Goal: Task Accomplishment & Management: Manage account settings

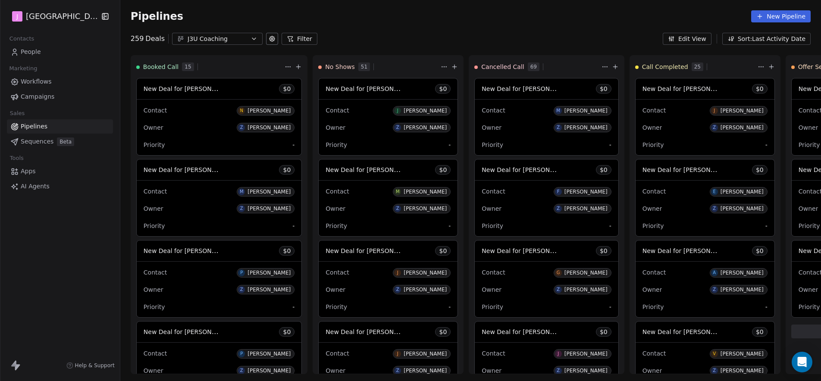
scroll to position [2953, 0]
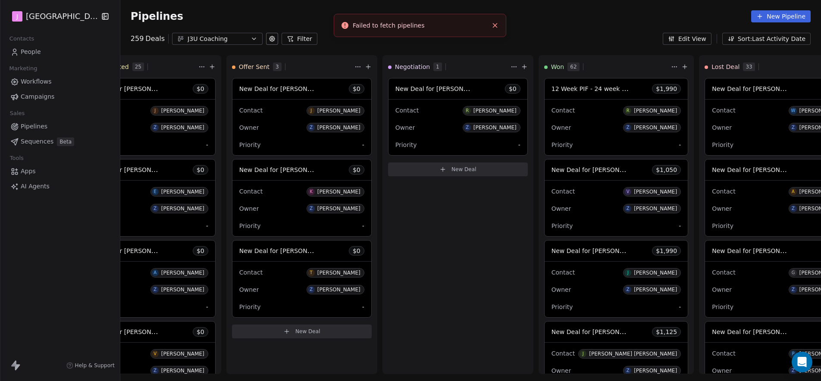
click at [45, 125] on span "Pipelines" at bounding box center [34, 126] width 27 height 9
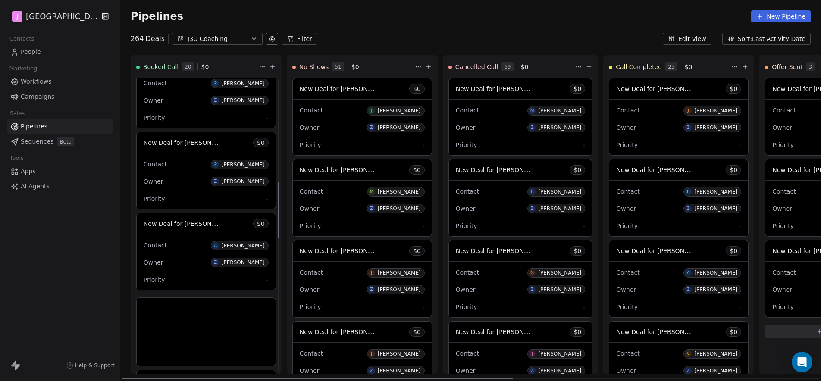
scroll to position [653, 0]
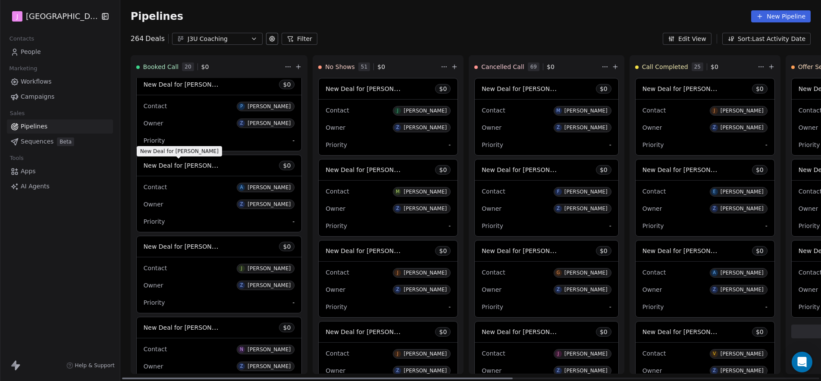
click at [194, 164] on span "New Deal for [PERSON_NAME]" at bounding box center [189, 165] width 91 height 8
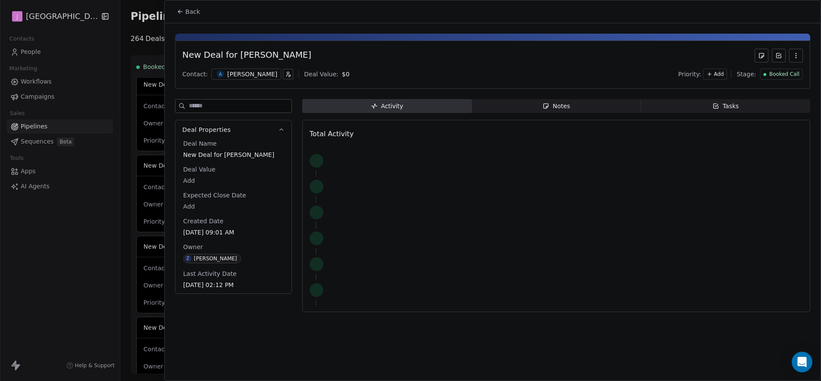
click at [781, 77] on span "Booked Call" at bounding box center [784, 74] width 30 height 7
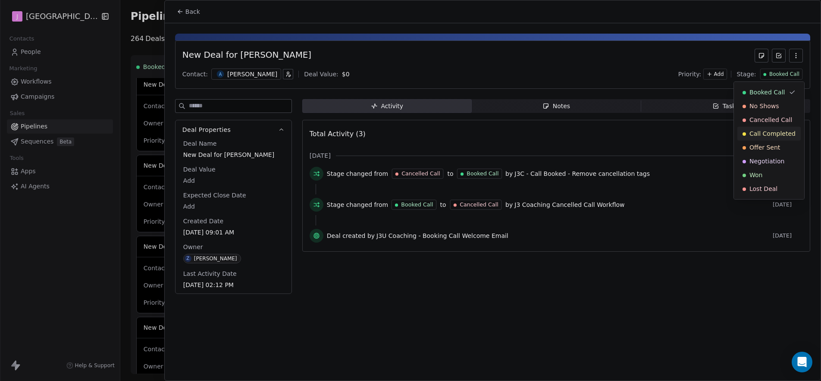
click at [781, 136] on span "Call Completed" at bounding box center [772, 133] width 46 height 9
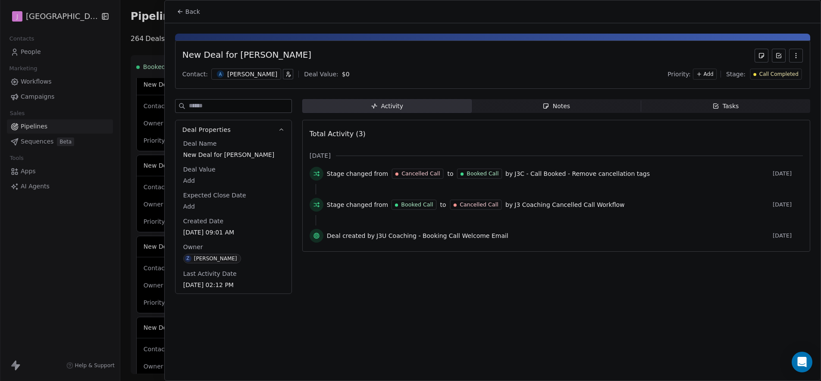
click at [178, 19] on button "Back" at bounding box center [189, 12] width 34 height 16
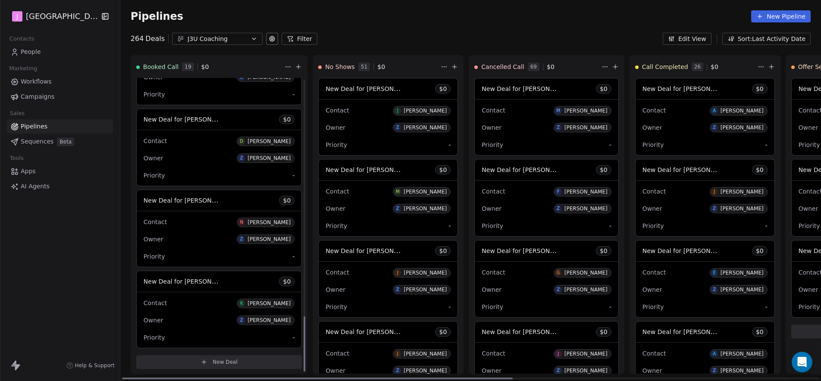
scroll to position [1268, 0]
click at [200, 196] on span "New Deal for [PERSON_NAME]" at bounding box center [189, 198] width 91 height 8
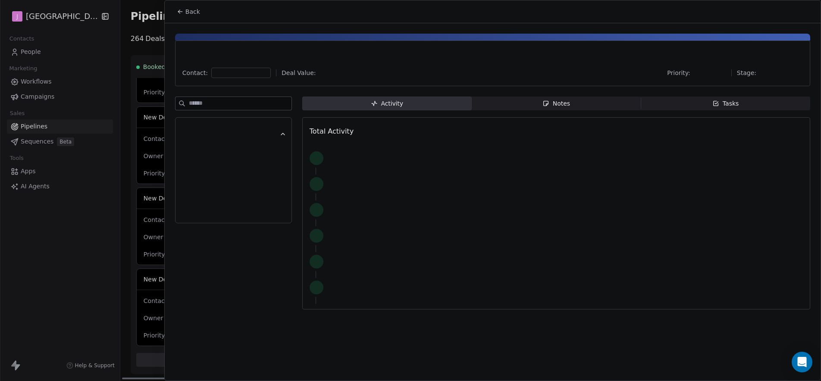
click at [203, 198] on div at bounding box center [410, 190] width 821 height 381
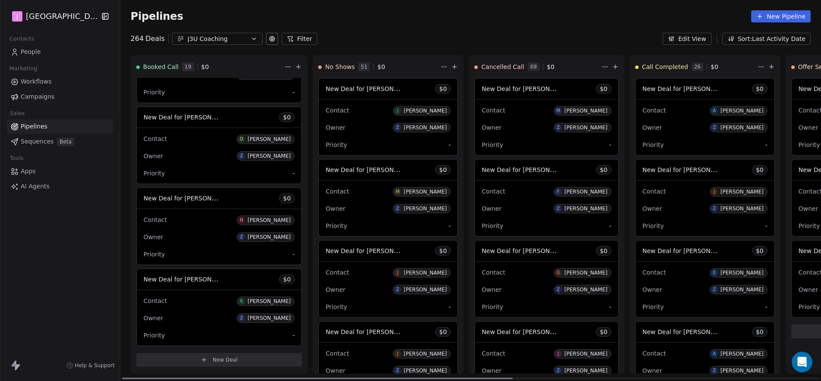
drag, startPoint x: 200, startPoint y: 204, endPoint x: 199, endPoint y: 199, distance: 5.9
click at [200, 203] on div "New Deal for [PERSON_NAME] $ 0" at bounding box center [219, 198] width 165 height 21
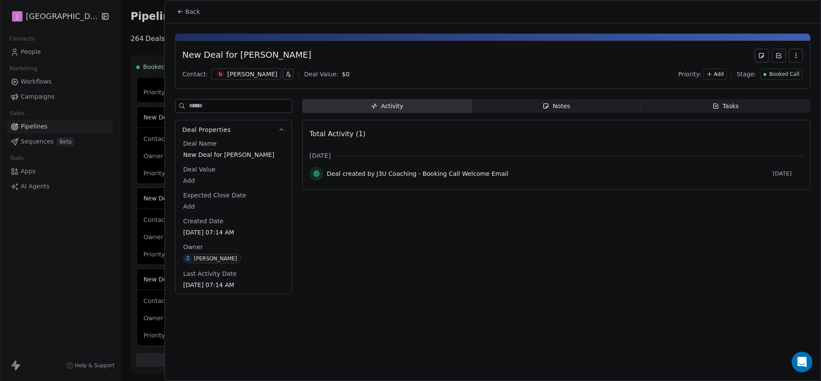
click at [797, 75] on span "Booked Call" at bounding box center [784, 74] width 30 height 7
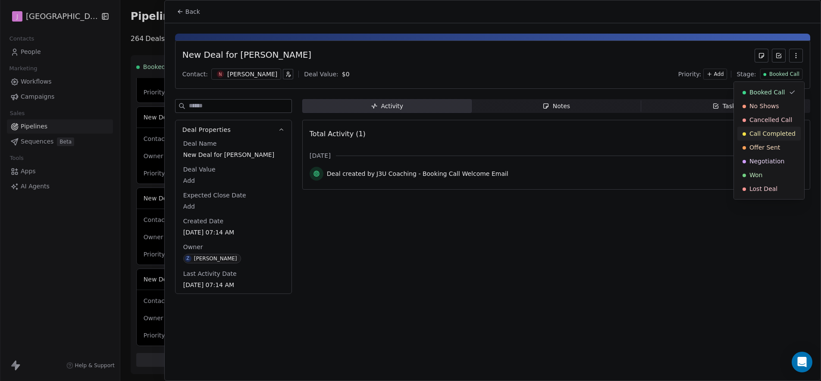
click at [762, 138] on div "Call Completed" at bounding box center [768, 134] width 63 height 14
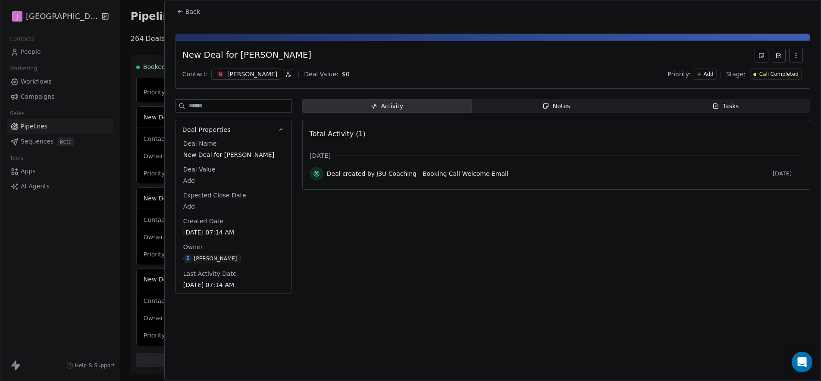
click at [193, 18] on button "Back" at bounding box center [189, 12] width 34 height 16
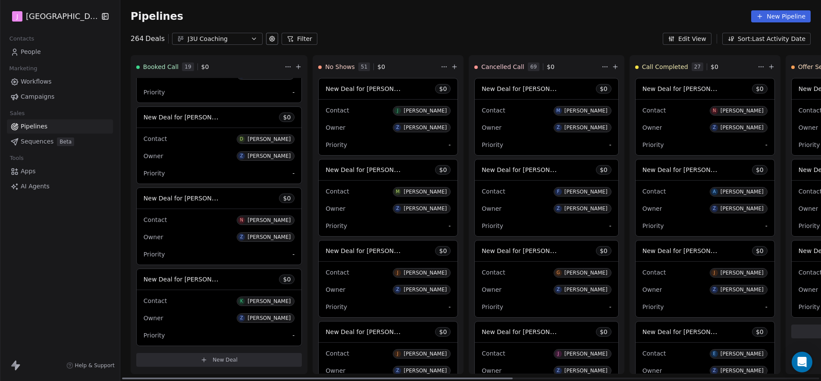
scroll to position [1187, 0]
